Goal: Information Seeking & Learning: Check status

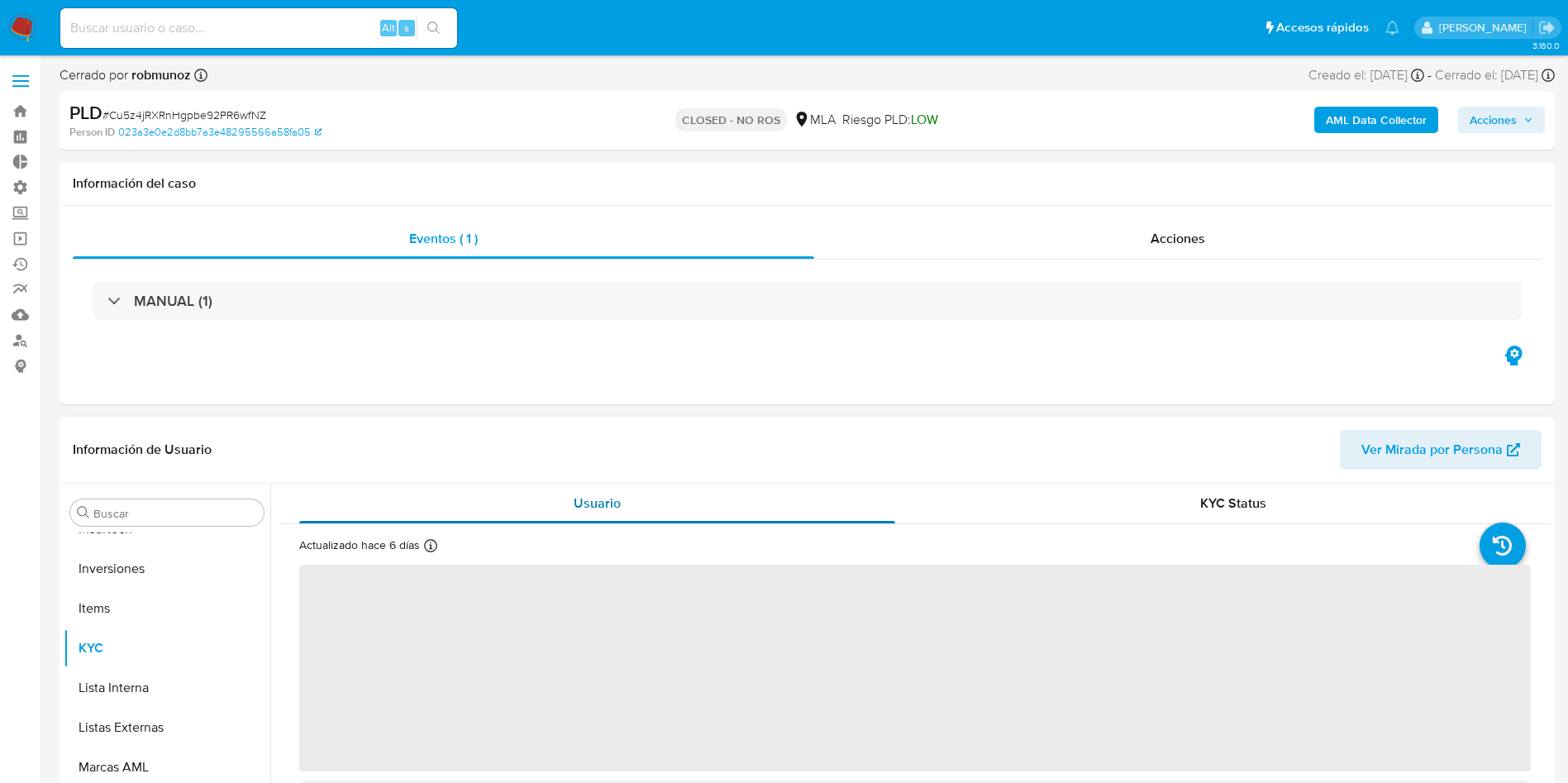
scroll to position [778, 0]
select select "10"
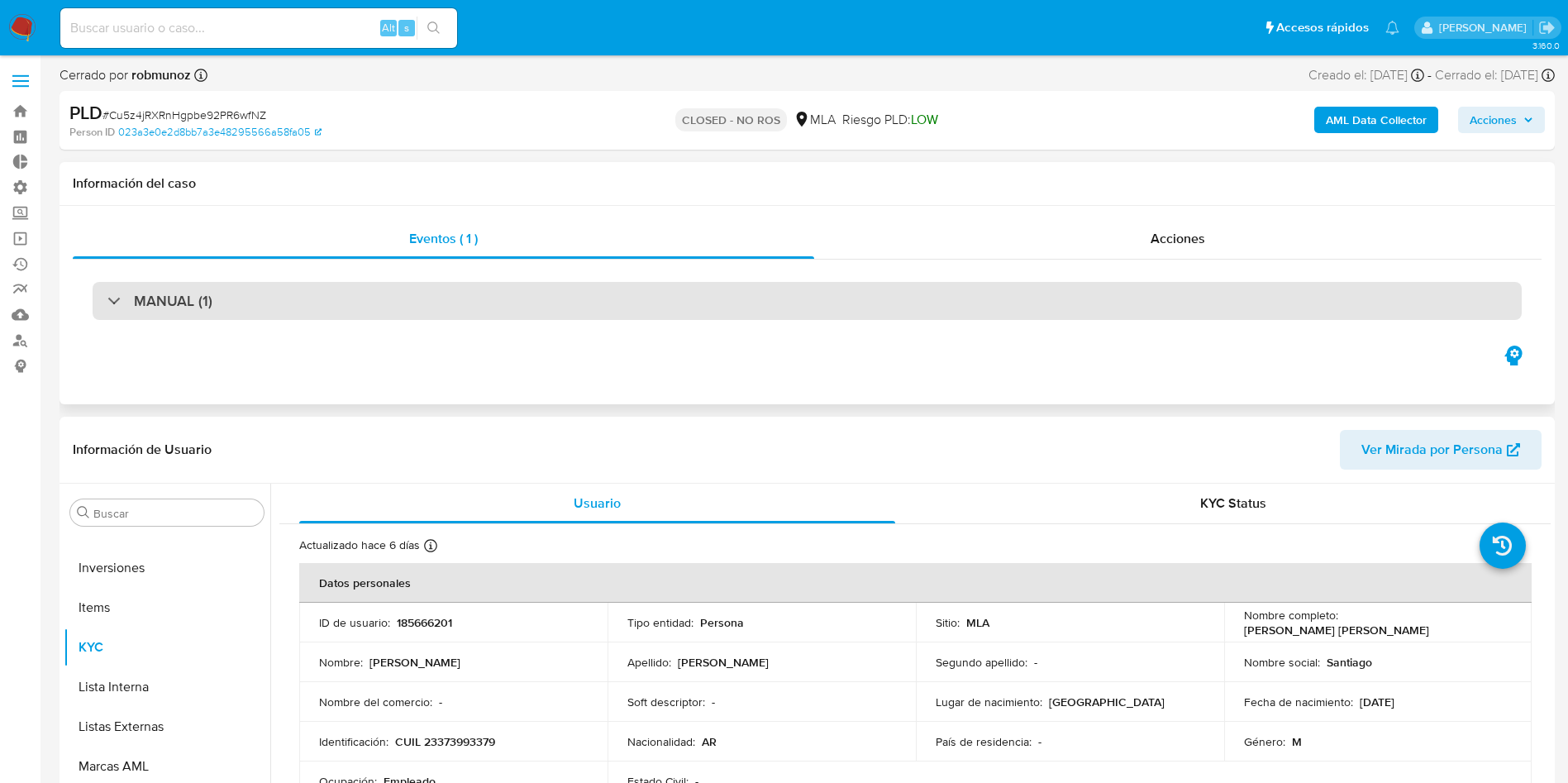
click at [189, 308] on h3 "MANUAL (1)" at bounding box center [172, 300] width 78 height 18
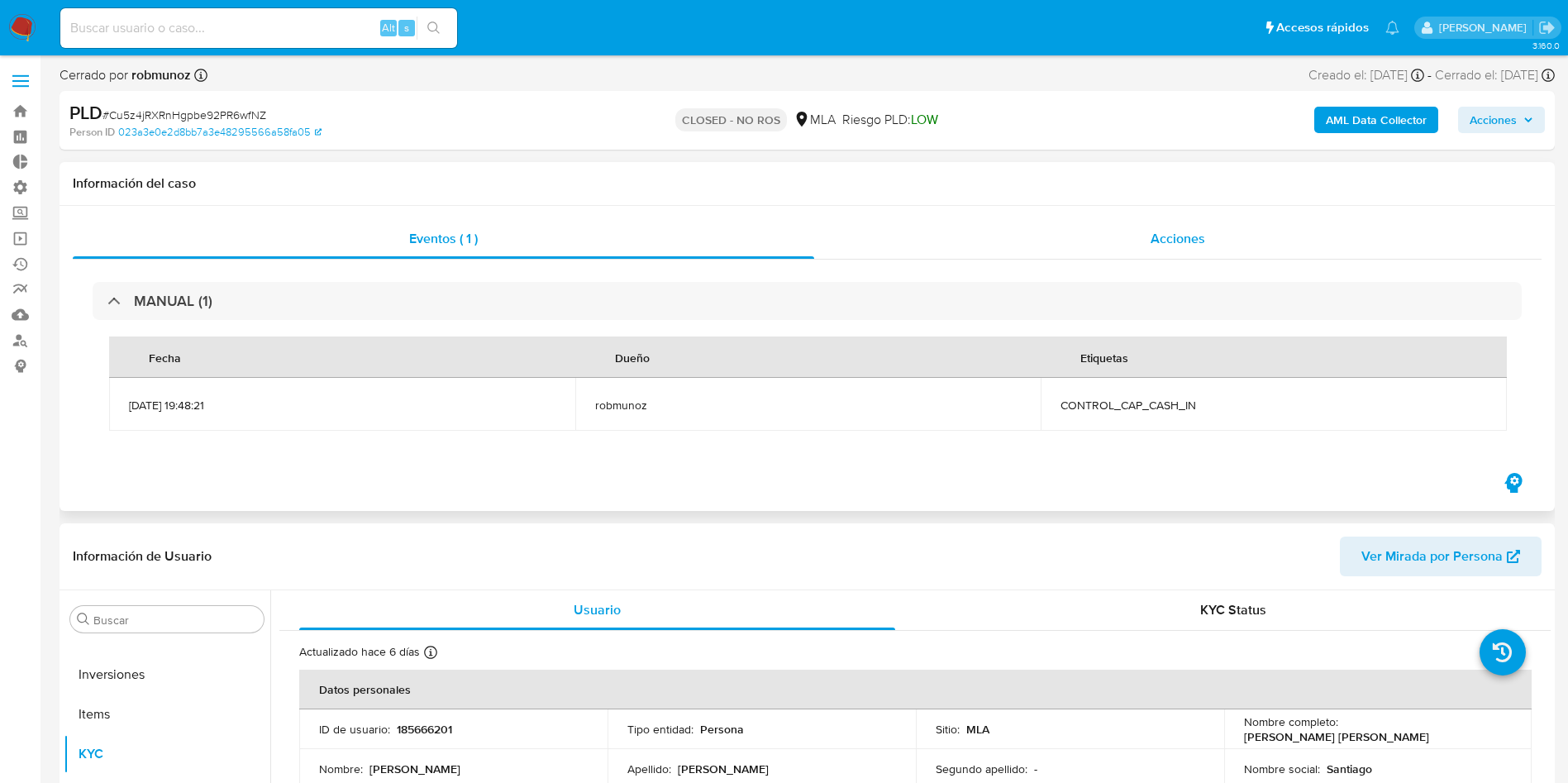
click at [1176, 241] on span "Acciones" at bounding box center [1178, 238] width 55 height 19
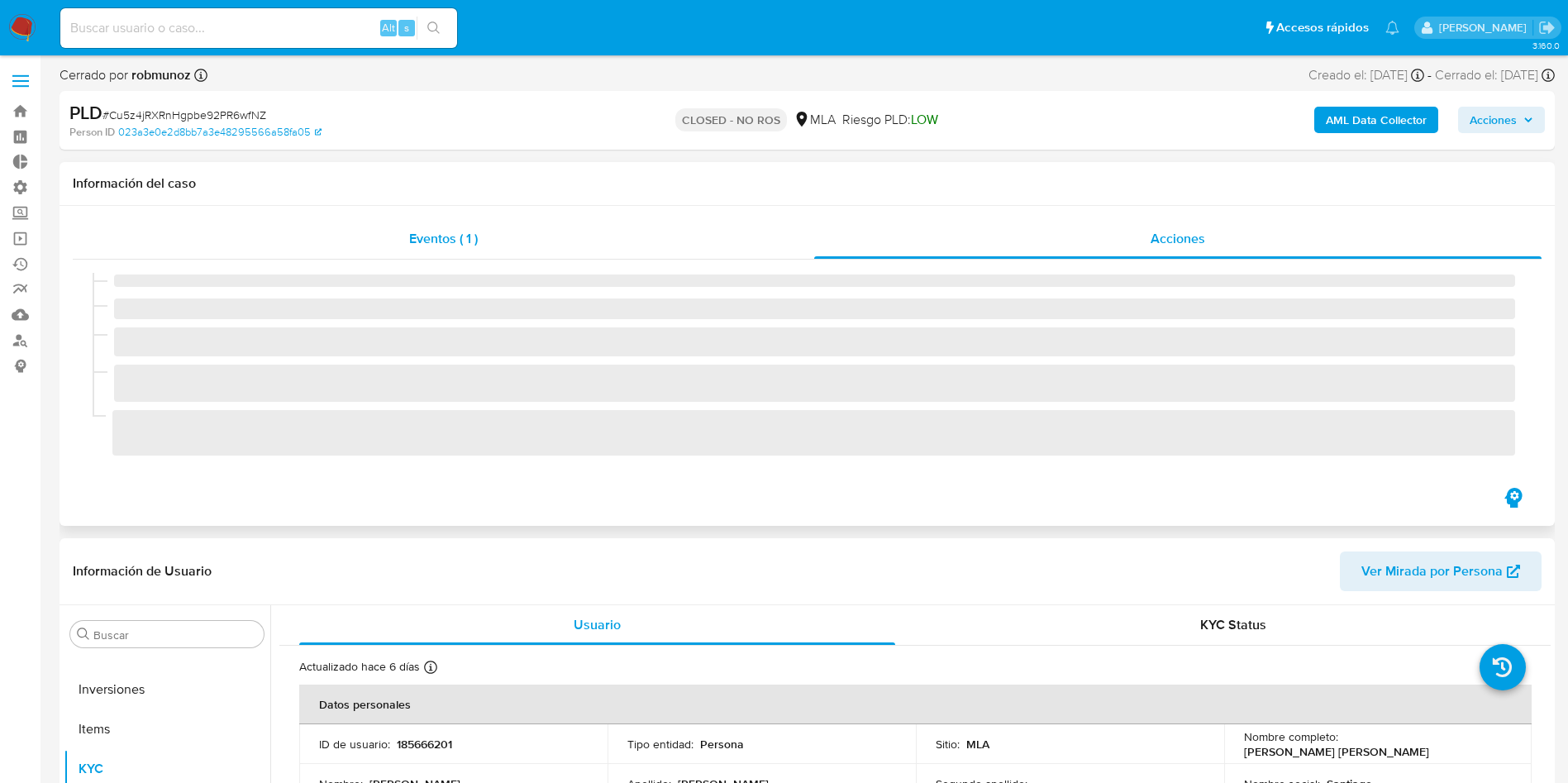
click at [691, 250] on div "Eventos ( 1 )" at bounding box center [443, 239] width 742 height 40
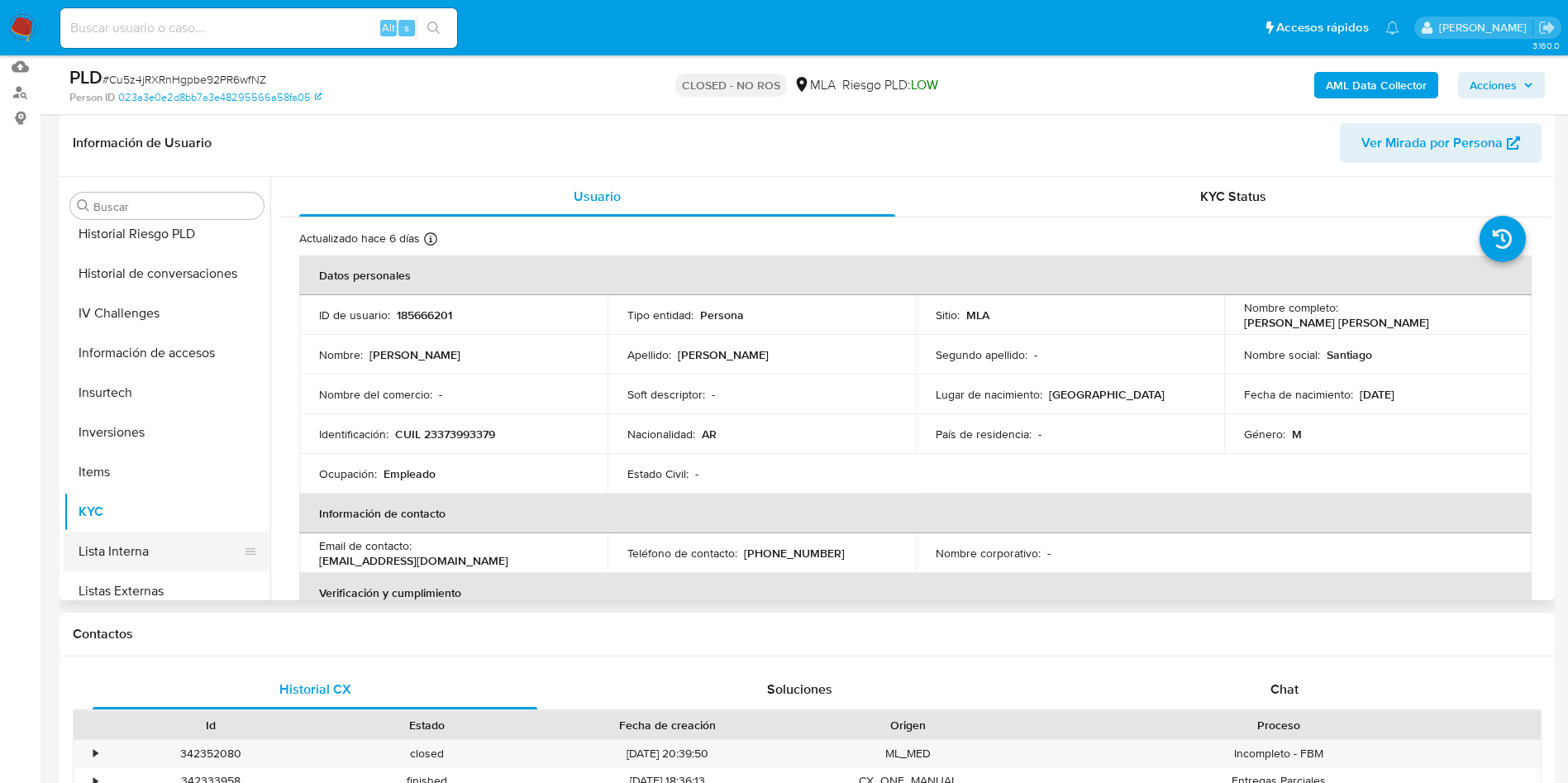
scroll to position [406, 0]
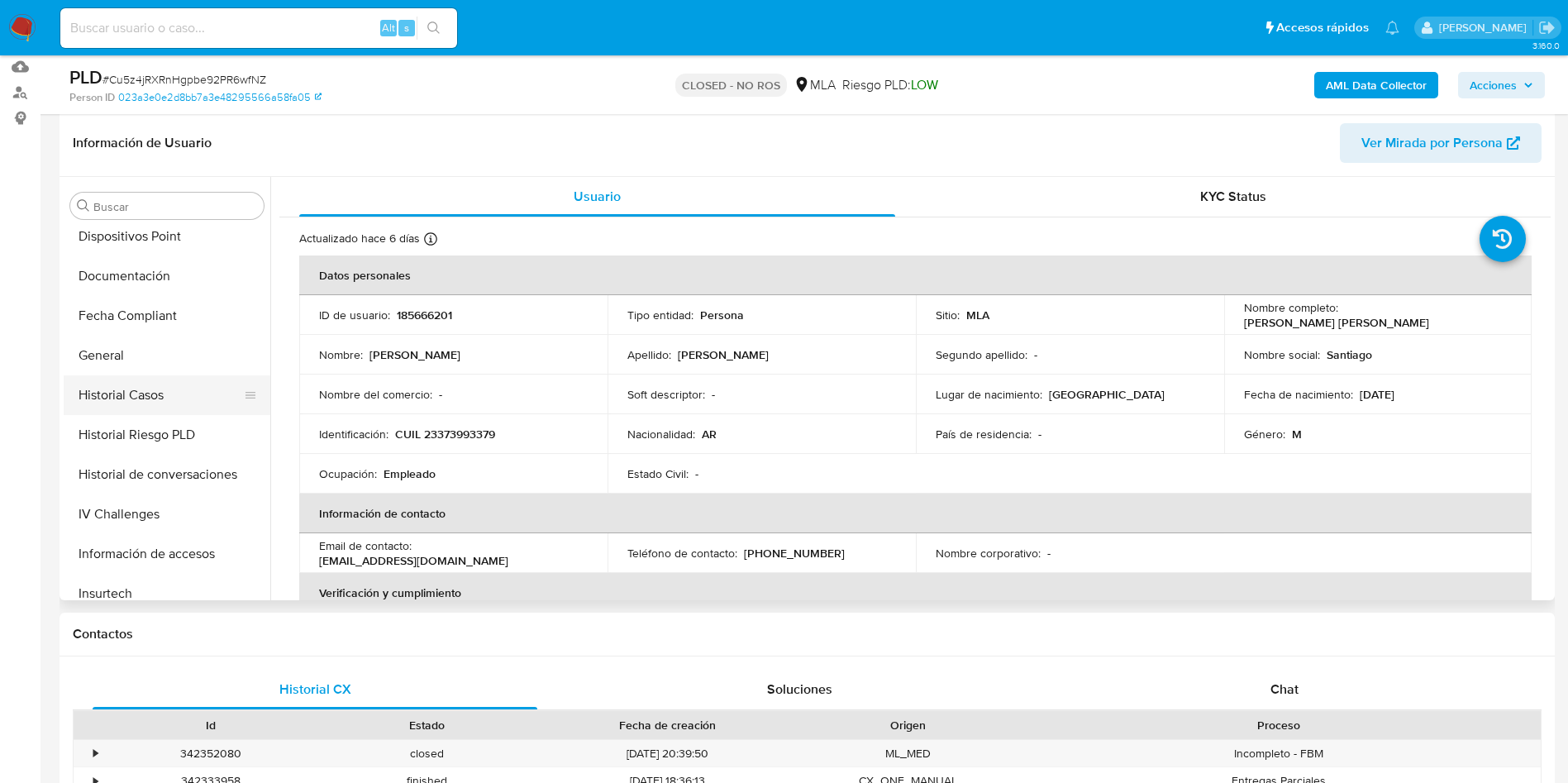
click at [179, 391] on button "Historial Casos" at bounding box center [161, 395] width 194 height 40
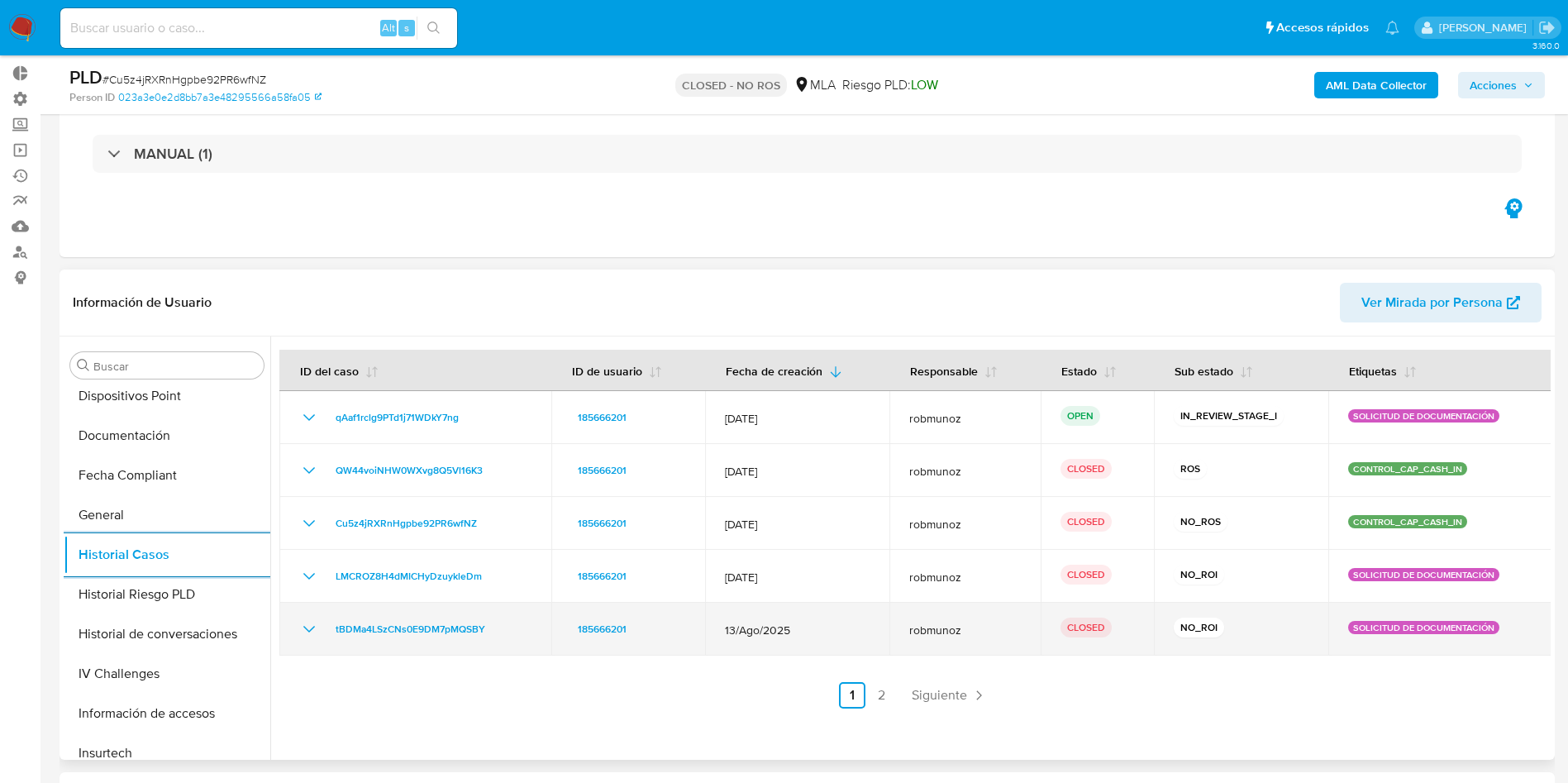
scroll to position [124, 0]
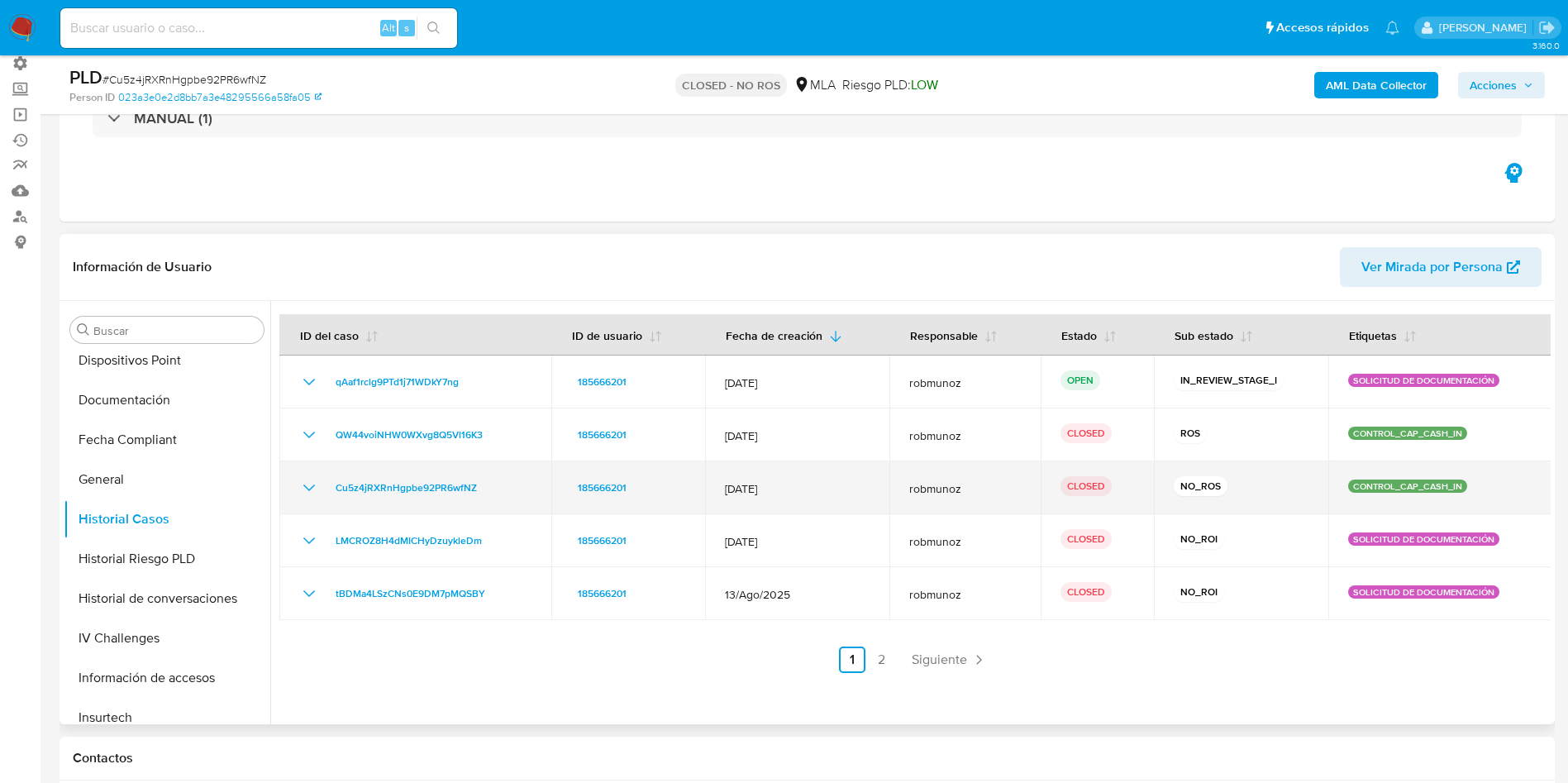
click at [306, 480] on icon "Mostrar/Ocultar" at bounding box center [309, 487] width 20 height 20
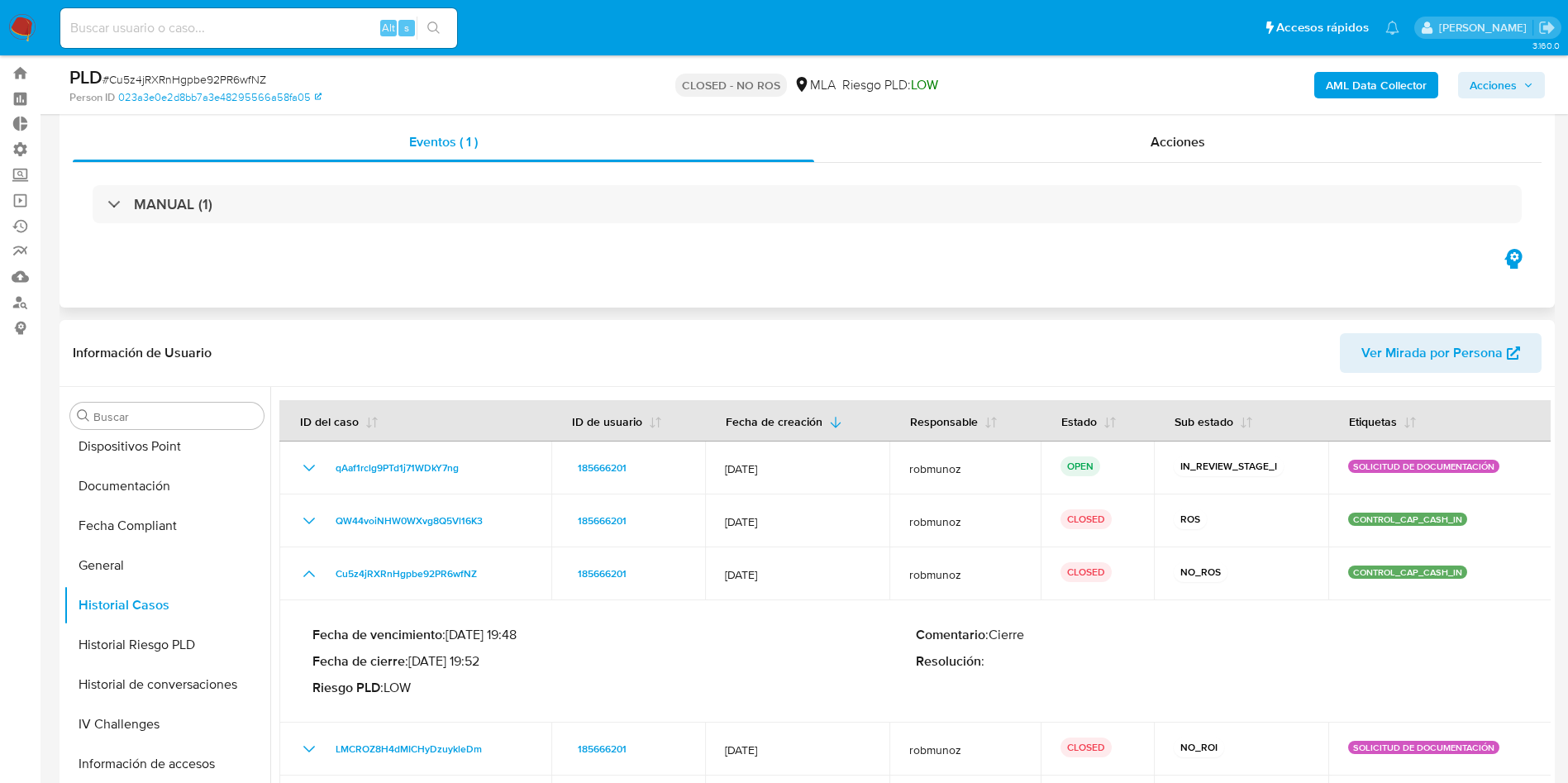
scroll to position [0, 0]
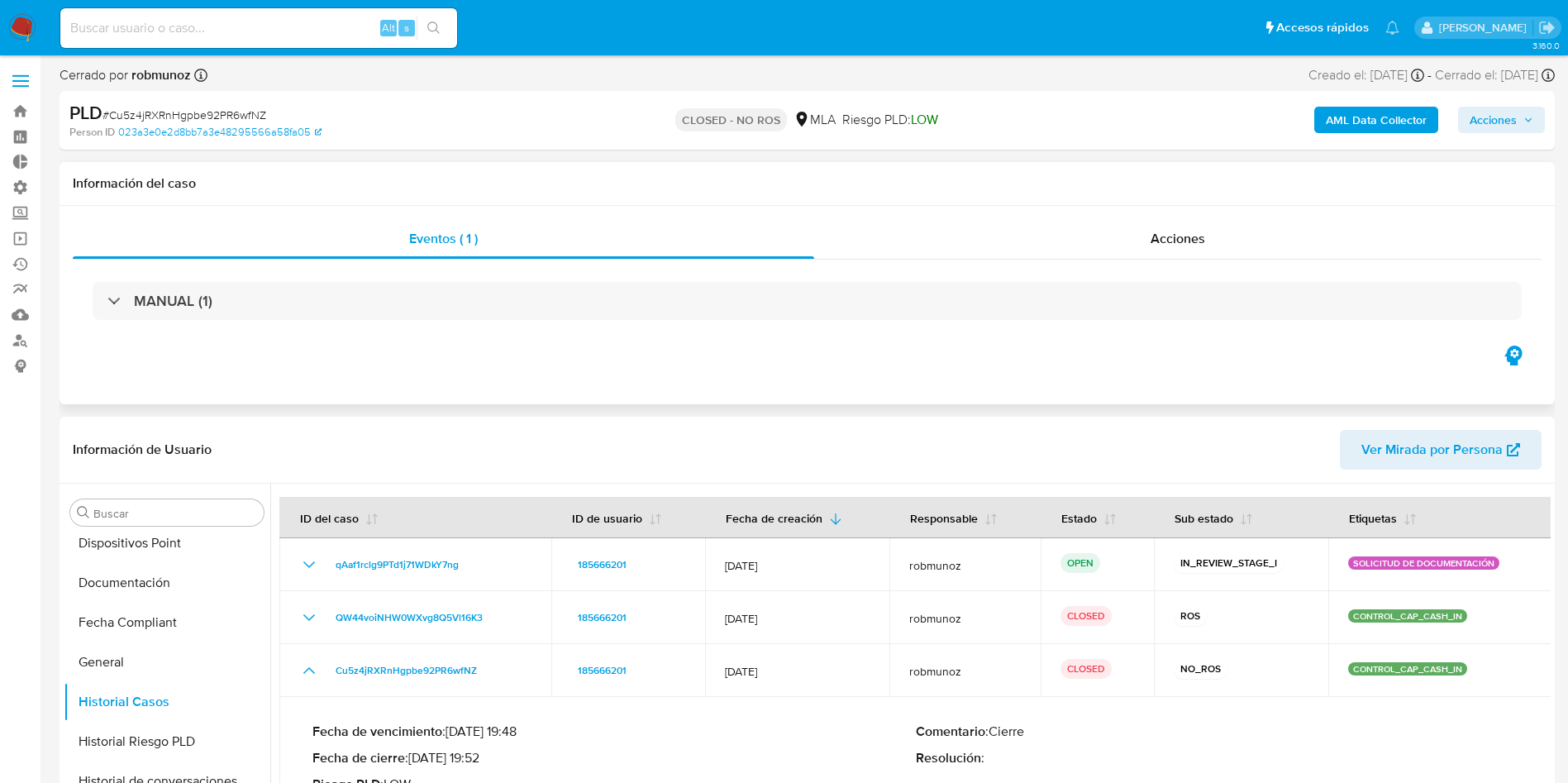
click at [108, 279] on div "MANUAL (1)" at bounding box center [807, 301] width 1469 height 83
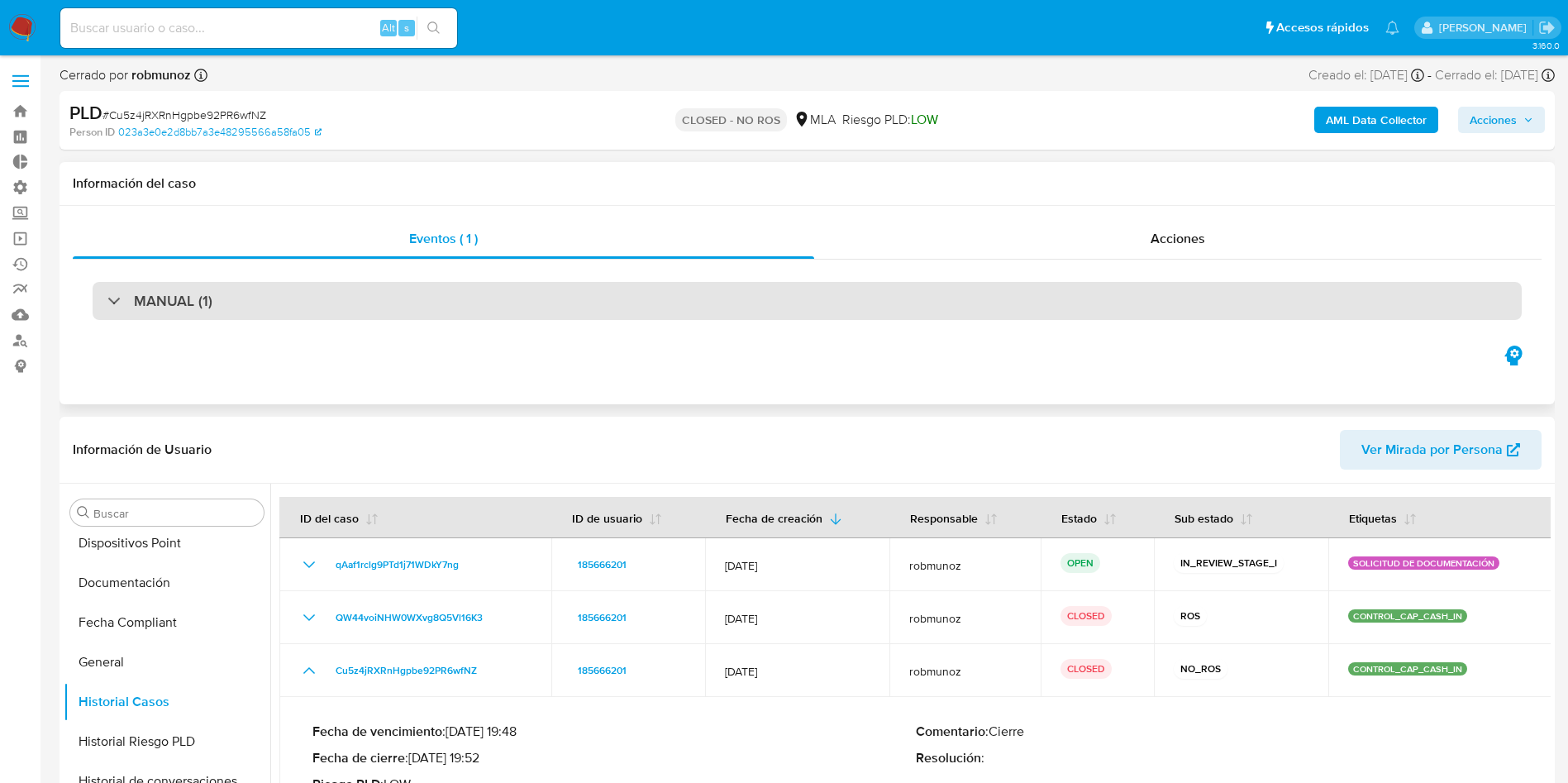
click at [107, 300] on div at bounding box center [107, 300] width 0 height 0
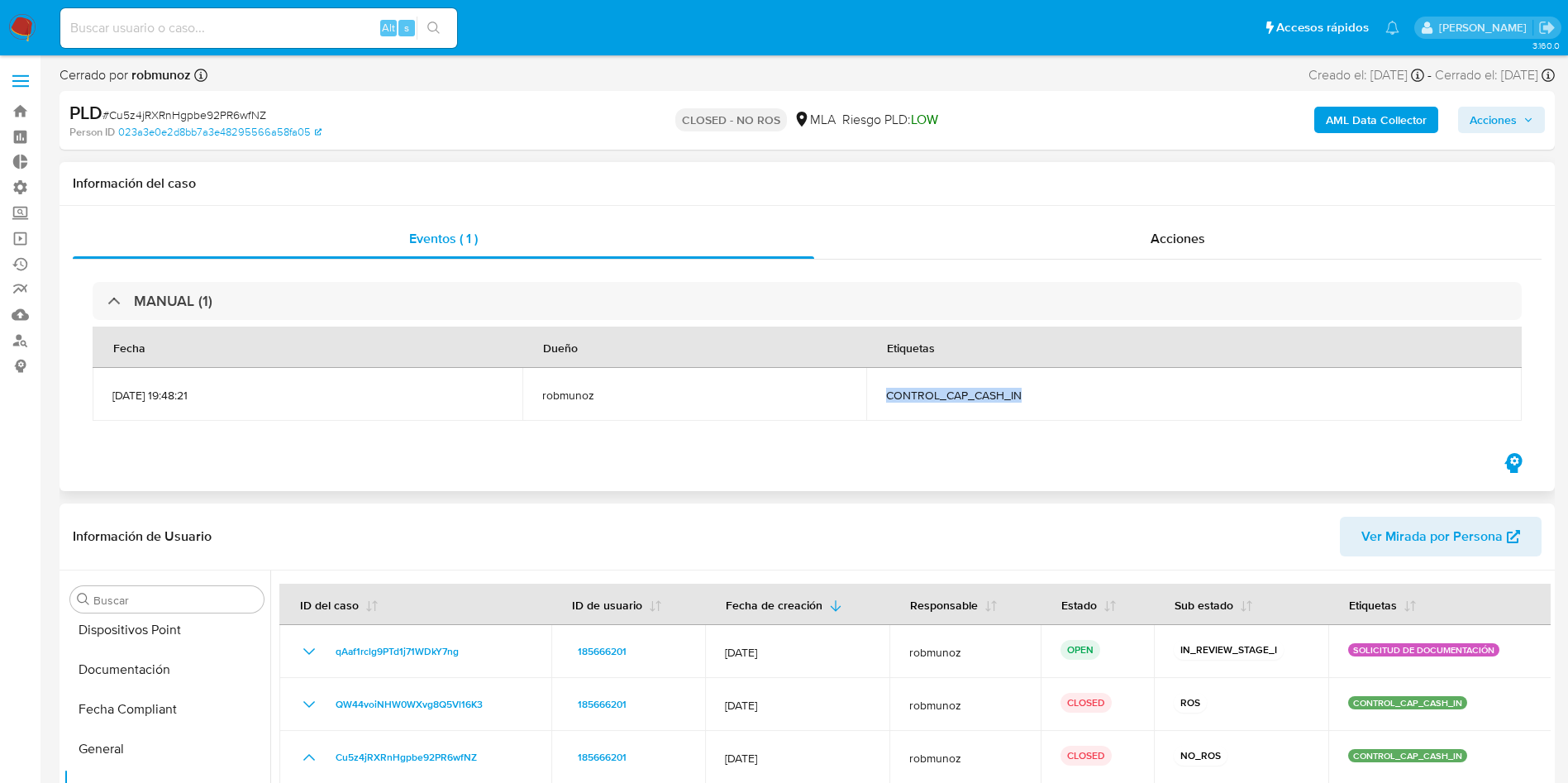
drag, startPoint x: 968, startPoint y: 392, endPoint x: 1118, endPoint y: 392, distance: 150.0
click at [1118, 392] on td "CONTROL_CAP_CASH_IN" at bounding box center [1193, 394] width 656 height 53
copy span "CONTROL_CAP_CASH_IN"
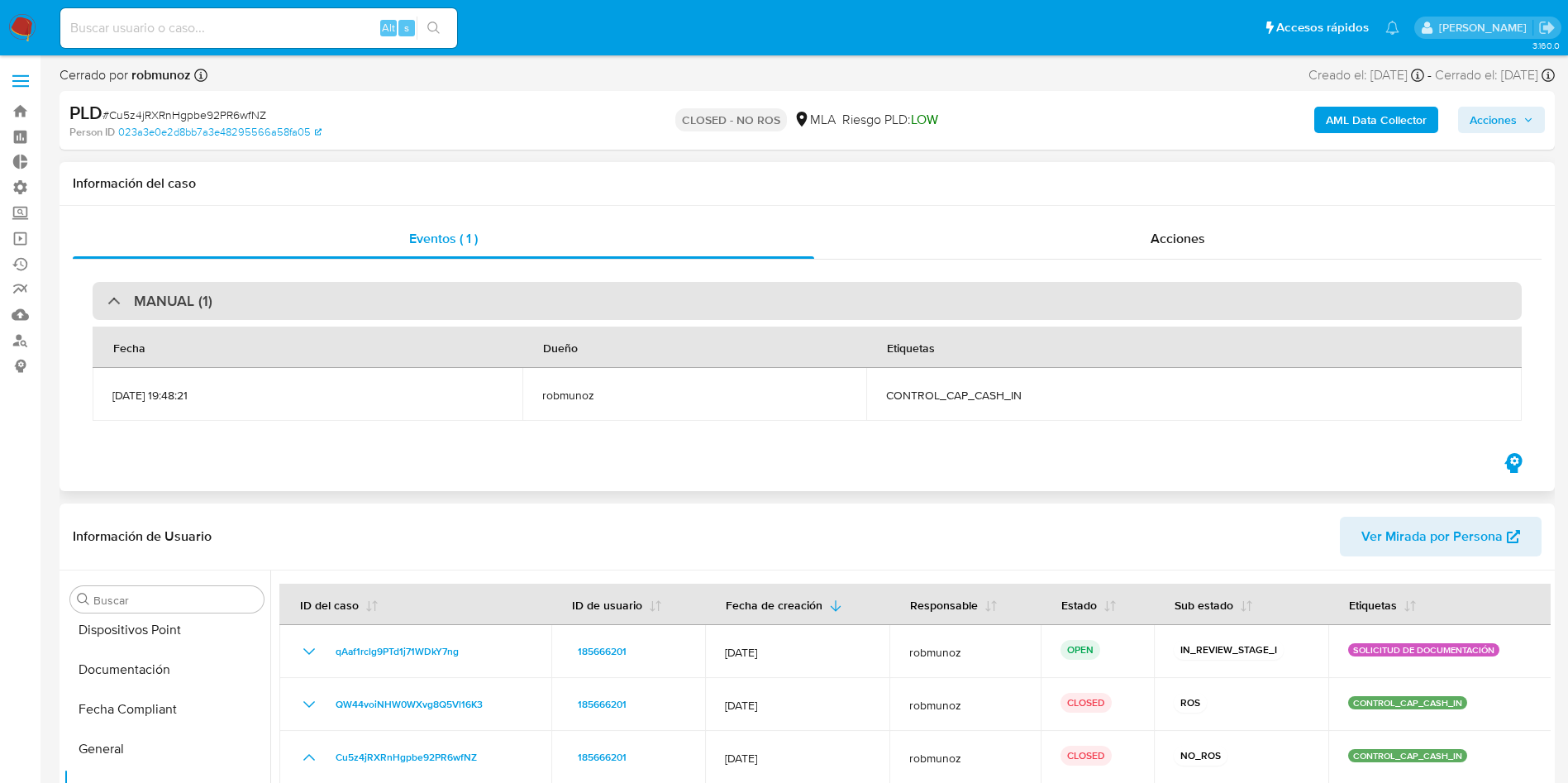
click at [145, 300] on h3 "MANUAL (1)" at bounding box center [172, 300] width 78 height 18
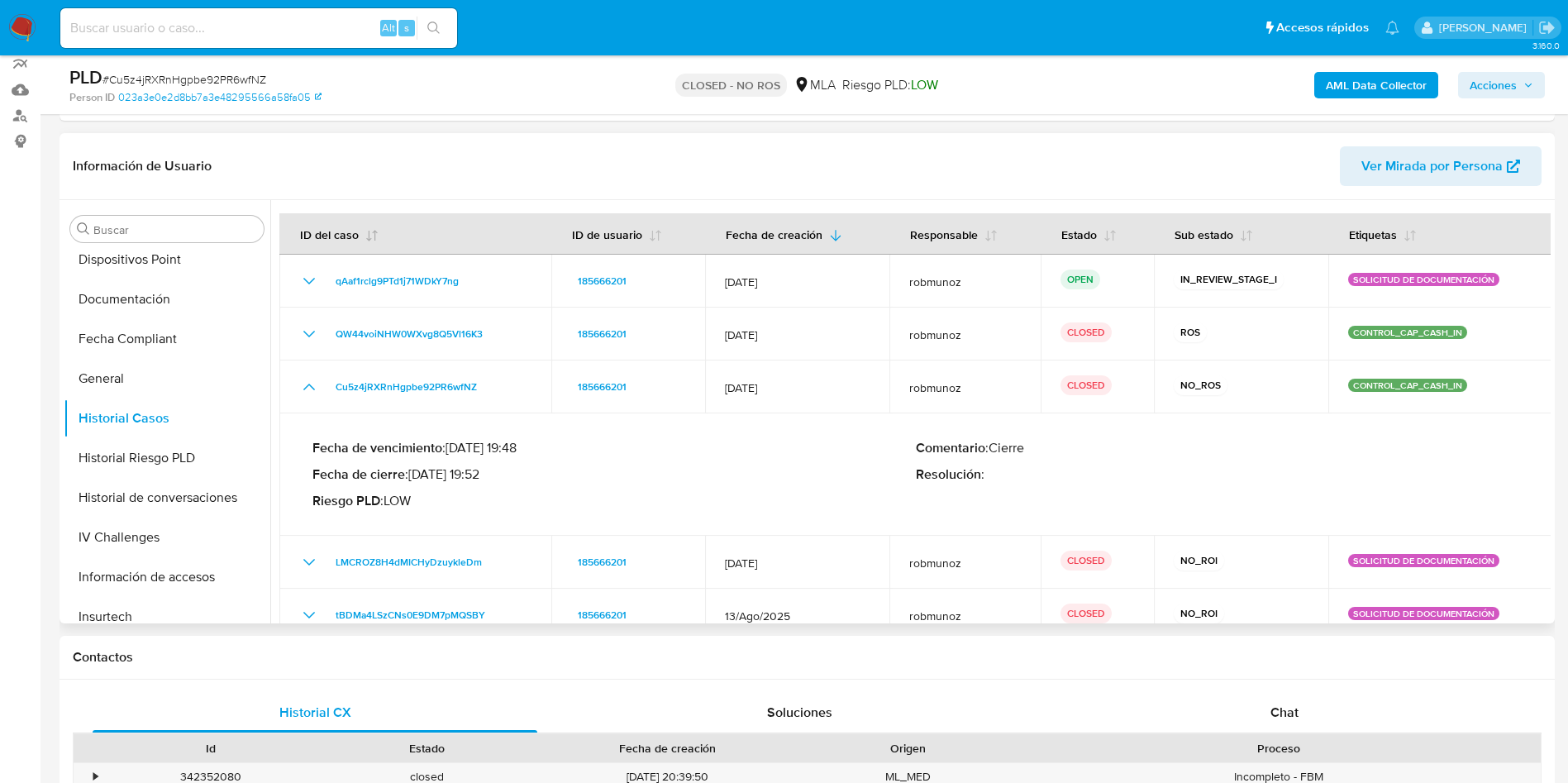
scroll to position [248, 0]
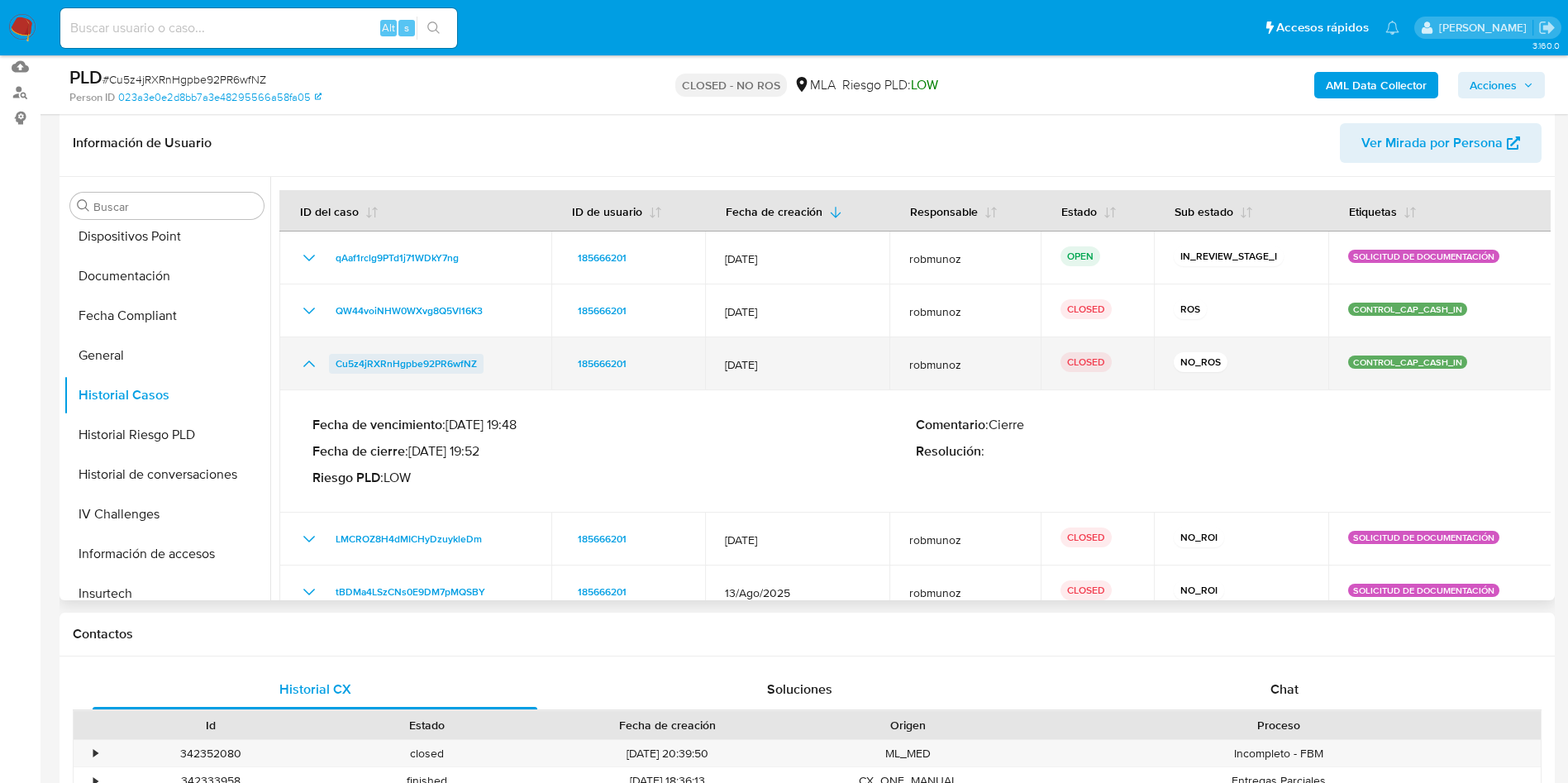
click at [453, 357] on span "Cu5z4jRXRnHgpbe92PR6wfNZ" at bounding box center [407, 363] width 141 height 20
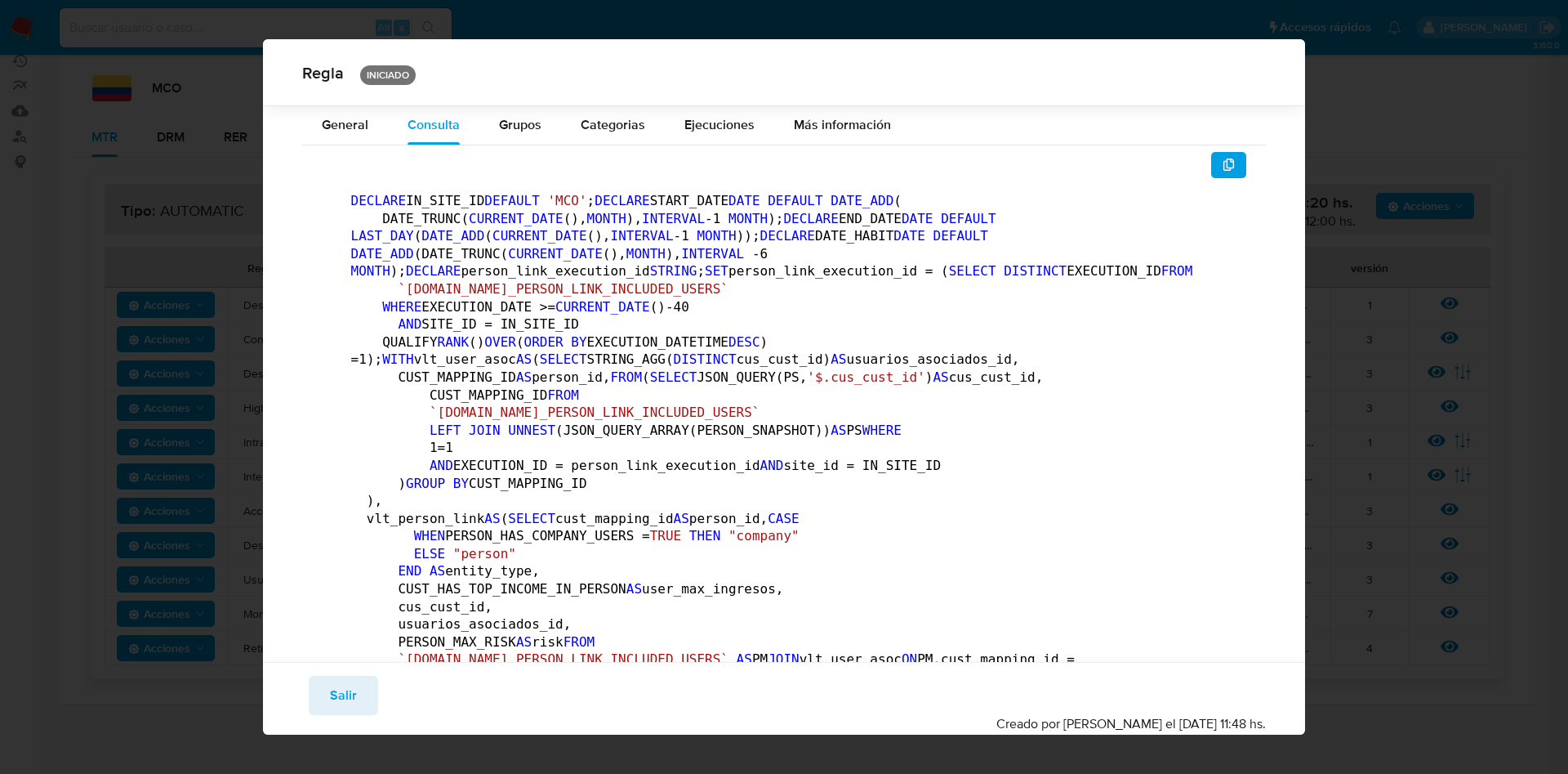
scroll to position [1585, 0]
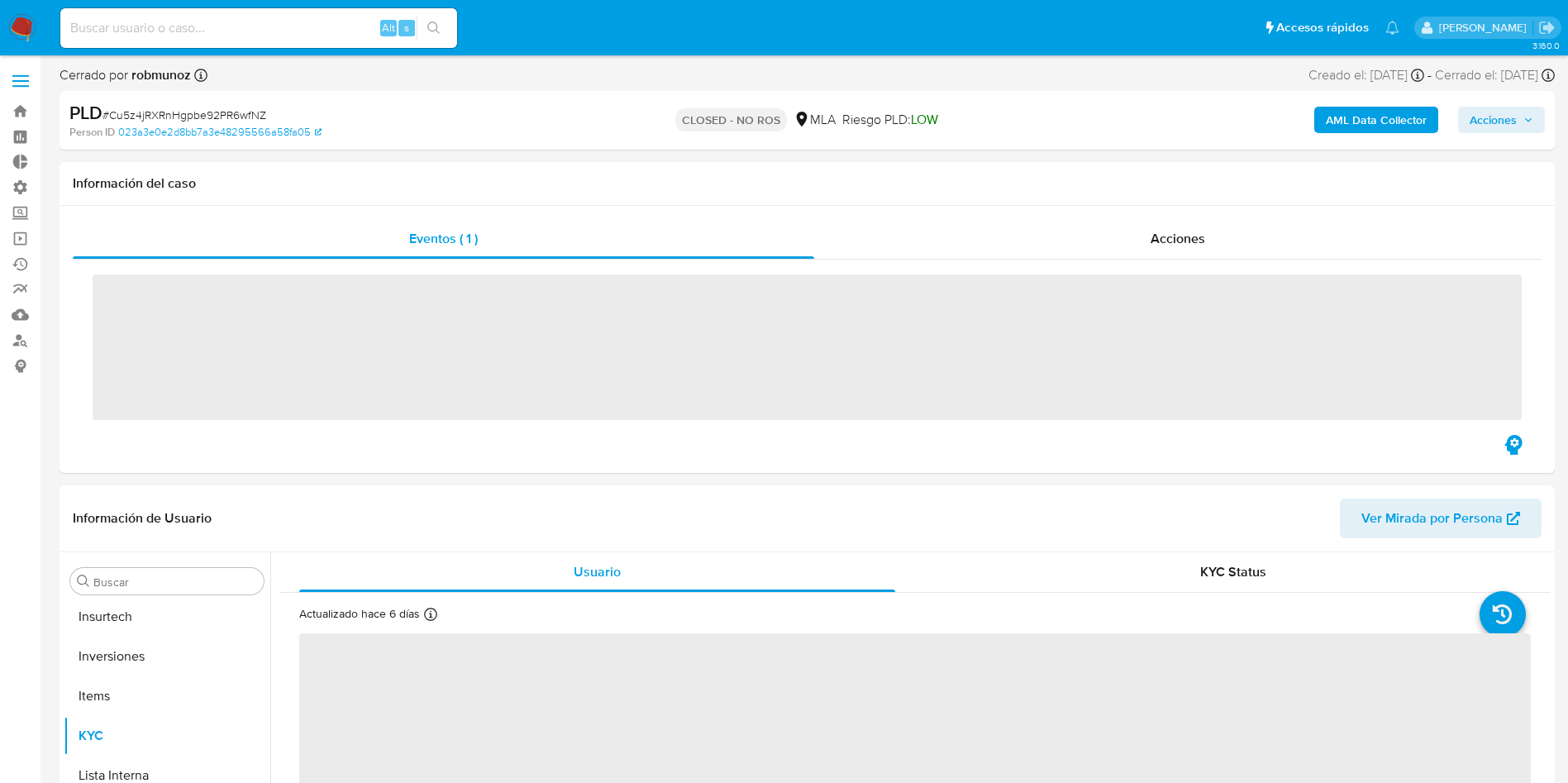
scroll to position [778, 0]
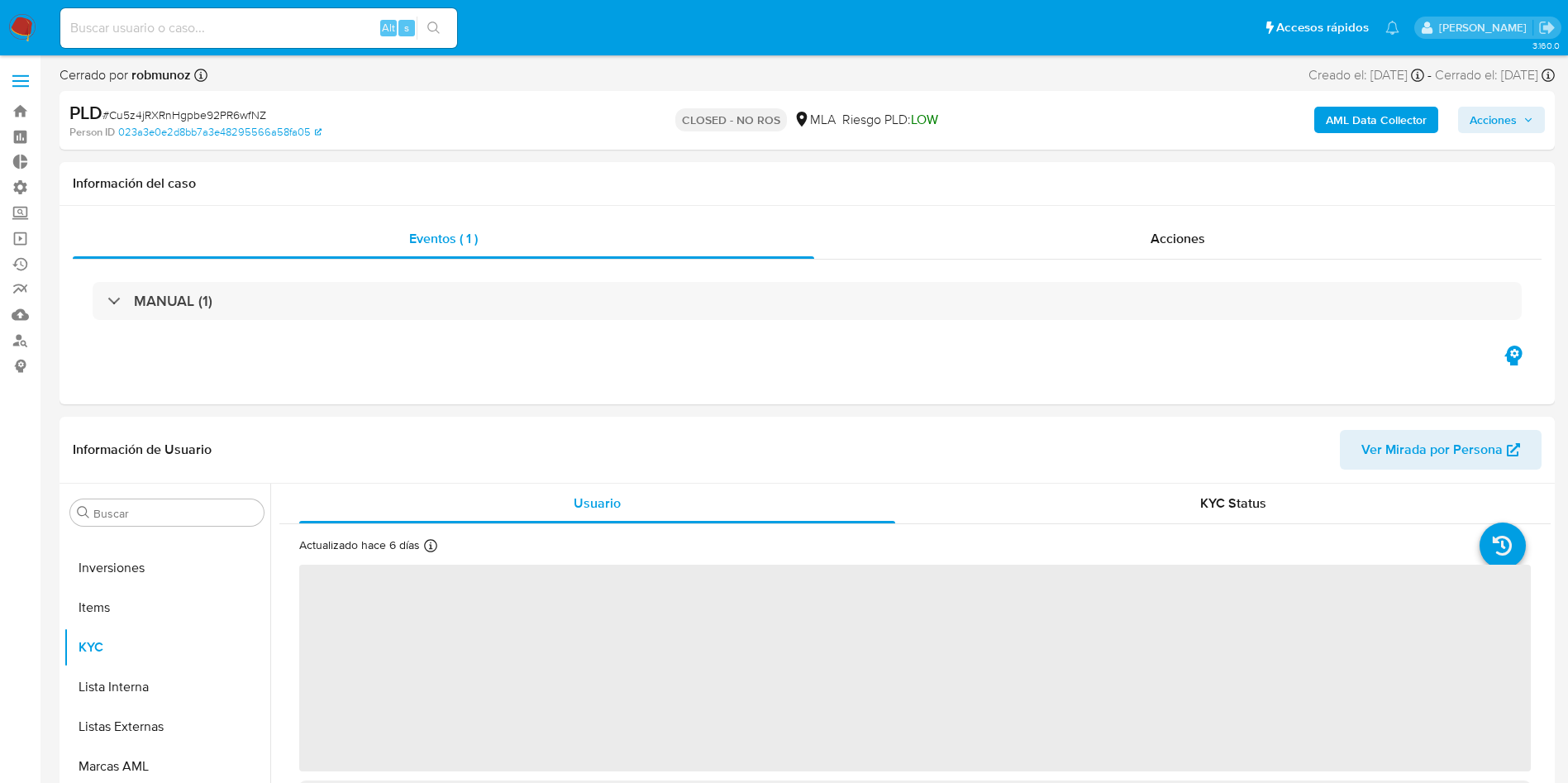
select select "10"
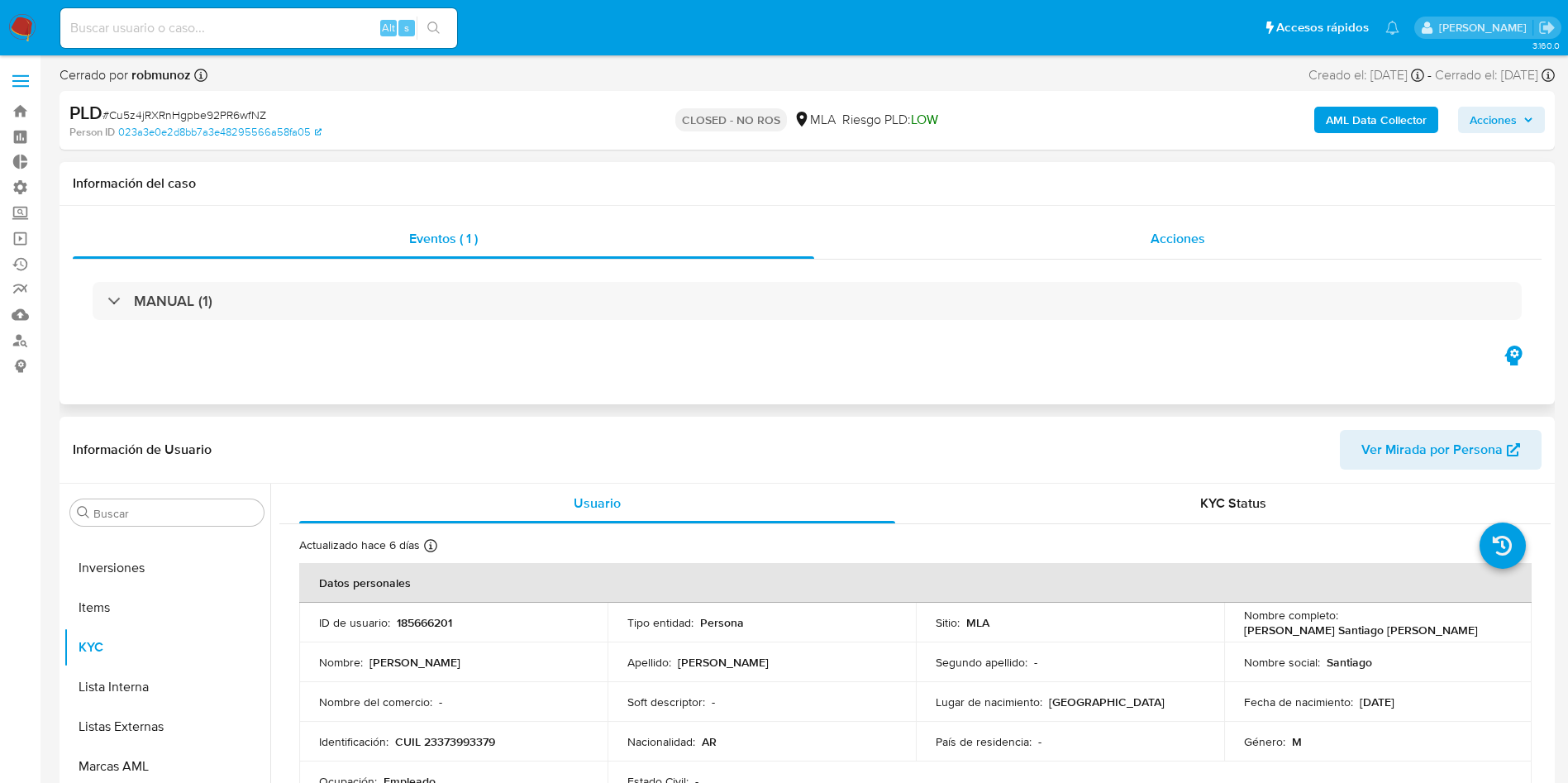
click at [1191, 229] on span "Acciones" at bounding box center [1178, 238] width 55 height 19
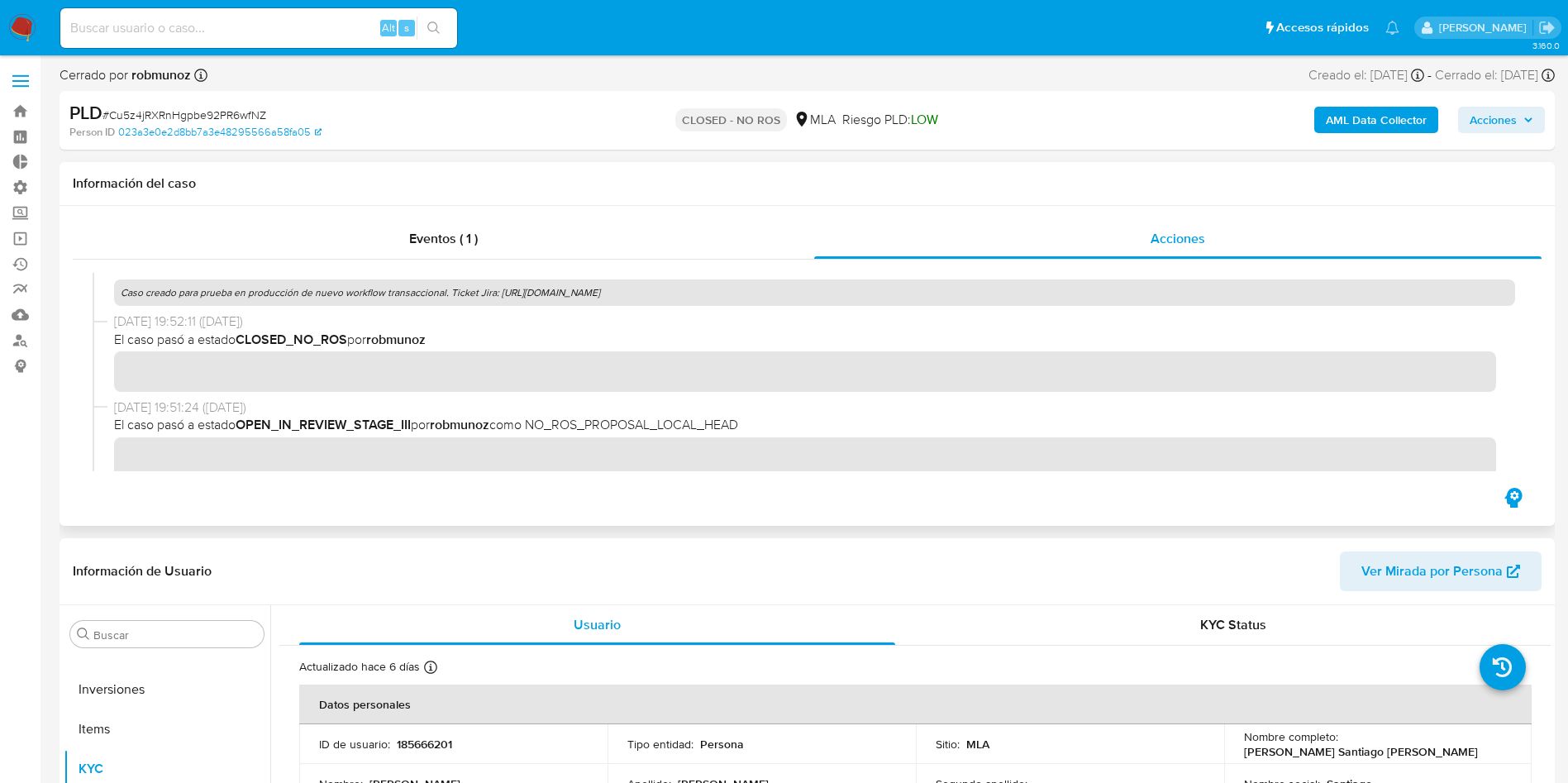
scroll to position [0, 0]
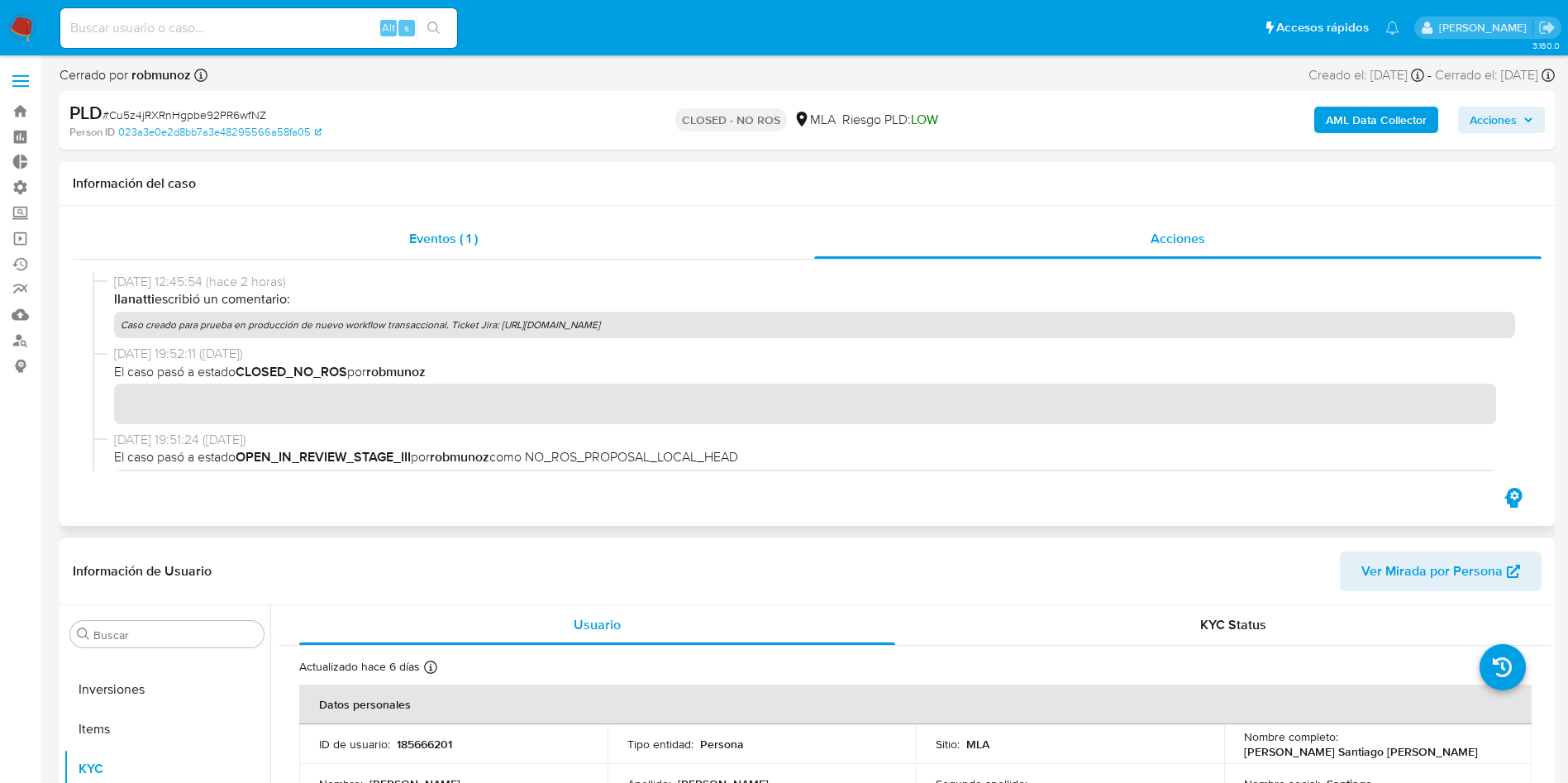
click at [420, 232] on span "Eventos ( 1 )" at bounding box center [443, 238] width 69 height 19
